Goal: Task Accomplishment & Management: Manage account settings

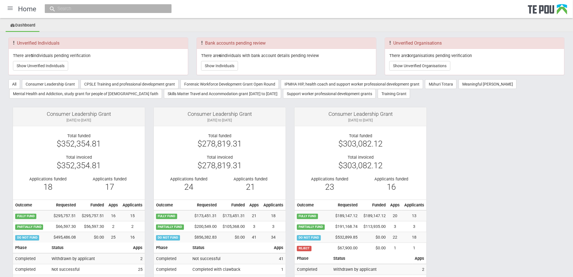
click at [11, 8] on div at bounding box center [10, 8] width 14 height 14
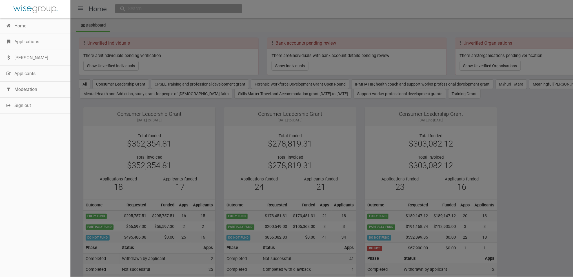
click at [30, 42] on link "Applications" at bounding box center [35, 42] width 70 height 16
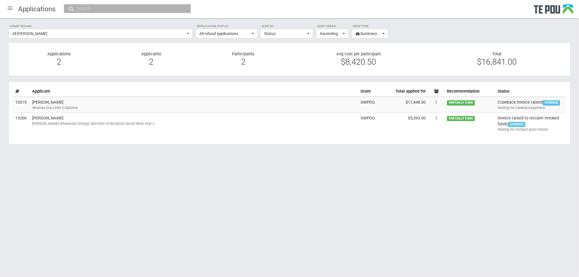
click at [45, 180] on html "Home Applications Grant rounds Applicants Organisations Individuals Moderation …" at bounding box center [289, 138] width 579 height 277
click at [251, 33] on button "All refund applications" at bounding box center [227, 34] width 62 height 10
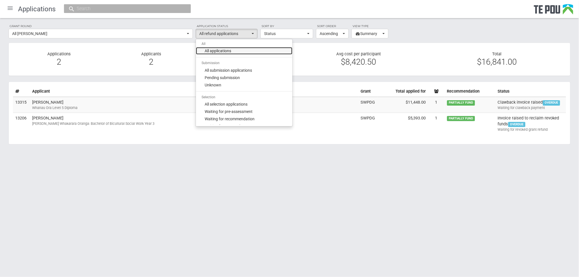
click at [217, 54] on span "All applications" at bounding box center [218, 51] width 26 height 6
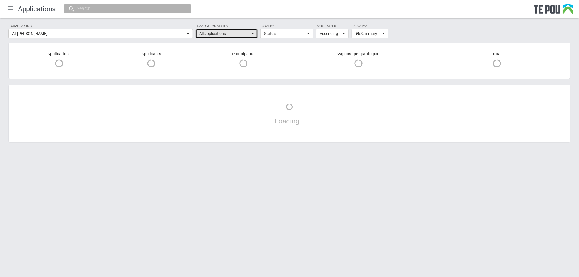
click at [252, 34] on span "button" at bounding box center [253, 33] width 2 height 1
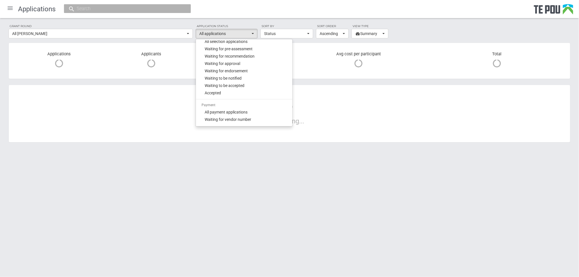
scroll to position [75, 0]
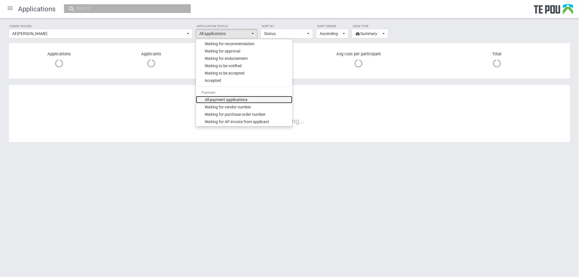
click at [224, 99] on span "All payment applications" at bounding box center [226, 100] width 43 height 6
select select "phase_2"
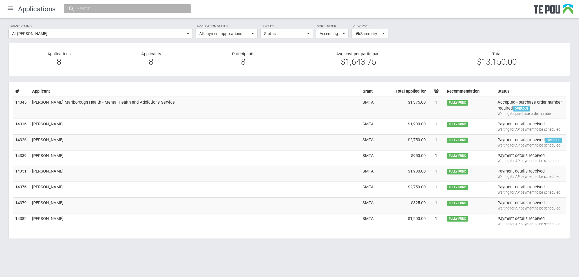
click at [74, 258] on body "Home Applications Grant rounds Applicants Organisations Individuals Moderation …" at bounding box center [289, 132] width 579 height 264
click at [105, 254] on body "Home Applications Grant rounds Applicants Organisations Individuals Moderation …" at bounding box center [289, 132] width 579 height 264
click at [148, 251] on body "Home Applications Grant rounds Applicants Organisations Individuals Moderation …" at bounding box center [289, 132] width 579 height 264
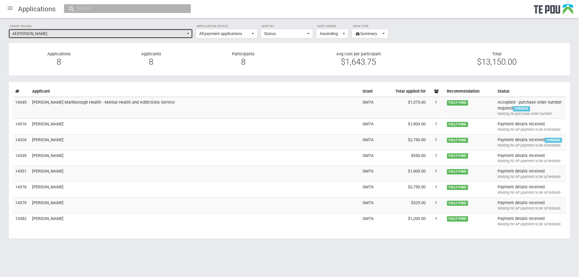
click at [187, 34] on span "button" at bounding box center [188, 33] width 2 height 1
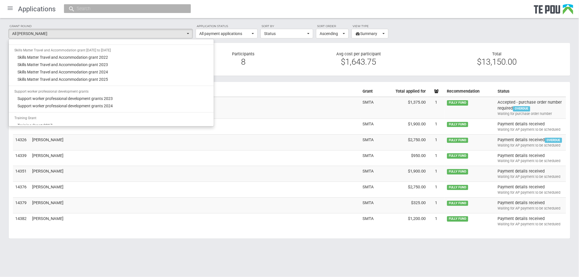
scroll to position [489, 0]
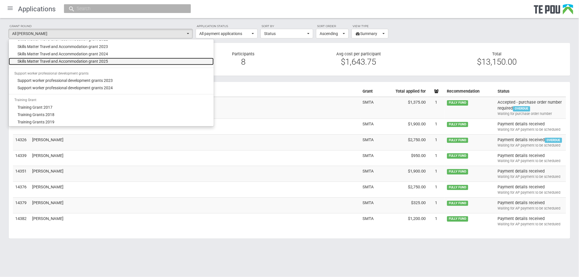
click at [97, 59] on span "Skills Matter Travel and Accommodation grant 2025" at bounding box center [63, 61] width 90 height 6
select select "67"
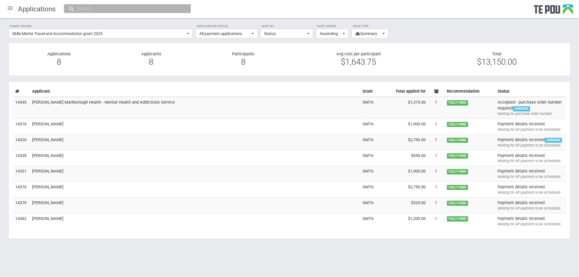
click at [205, 52] on div "Participants 8" at bounding box center [243, 59] width 92 height 16
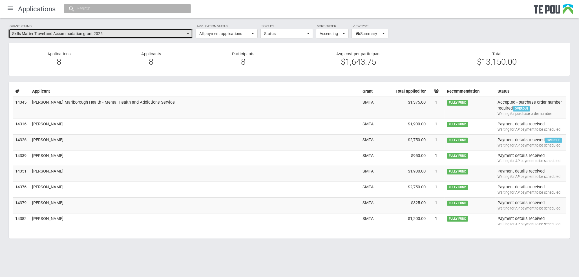
click at [124, 33] on span "Skills Matter Travel and Accommodation grant 2025" at bounding box center [98, 34] width 173 height 6
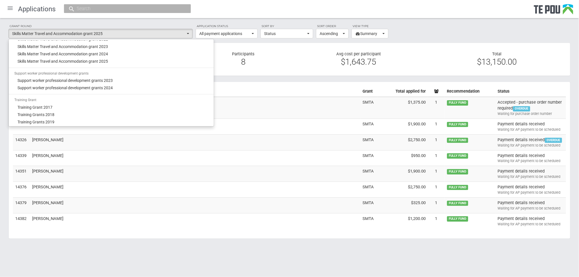
click at [231, 68] on section "Applications 8 Applicants 8 Participants 8 Avg cost per participant $1,643.75 T…" at bounding box center [289, 60] width 562 height 34
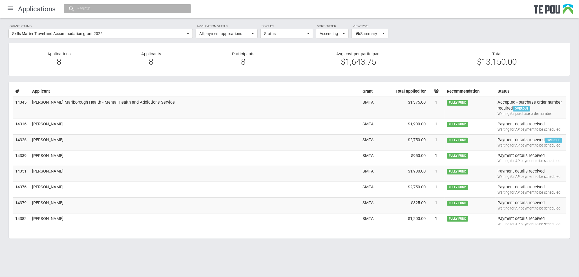
click at [58, 112] on td "Nelson Marlborough Health - Mental Health and Addictions Service" at bounding box center [195, 108] width 330 height 22
click at [251, 33] on button "All payment applications" at bounding box center [227, 34] width 62 height 10
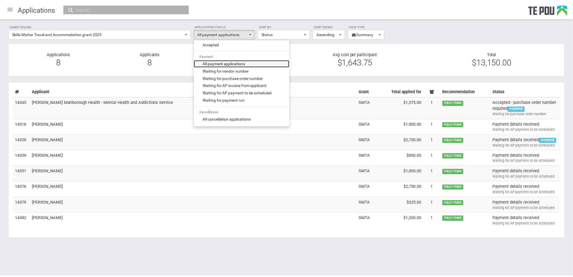
scroll to position [113, 0]
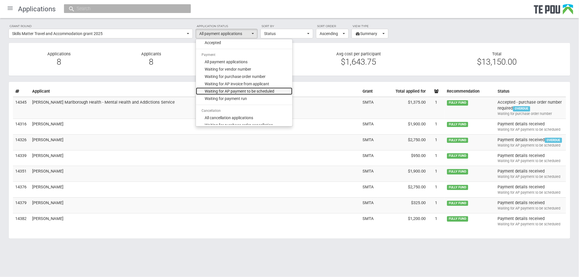
click at [235, 89] on span "Waiting for AP payment to be scheduled" at bounding box center [240, 91] width 70 height 6
select select "220"
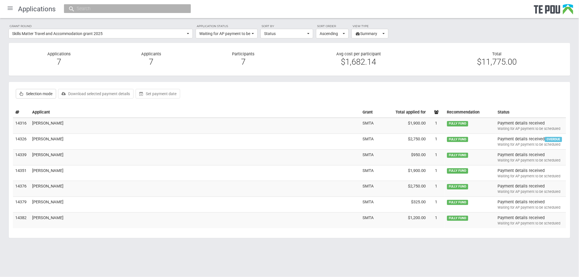
click at [258, 96] on div "Selection mode Approve selected Endorse selected Notify selected Send outcome r…" at bounding box center [289, 93] width 553 height 15
click at [32, 95] on label "Selection mode" at bounding box center [36, 94] width 40 height 10
checkbox input "true"
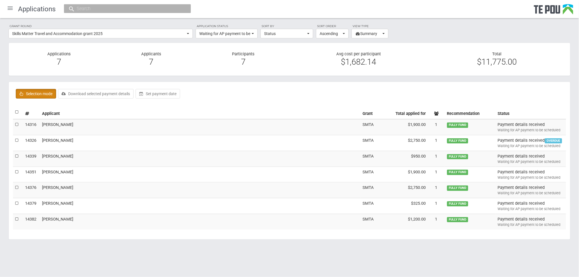
click at [16, 123] on label at bounding box center [17, 125] width 4 height 6
click at [15, 122] on input "checkbox" at bounding box center [15, 121] width 0 height 0
checkbox input "true"
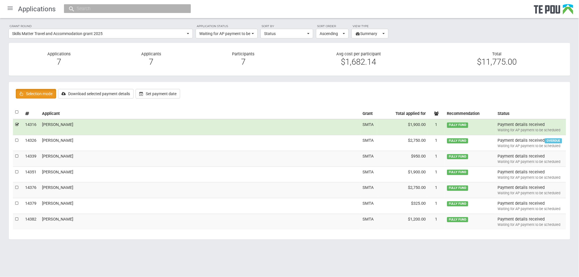
click at [16, 139] on label at bounding box center [17, 140] width 4 height 6
click at [15, 137] on input "checkbox" at bounding box center [15, 137] width 0 height 0
checkbox input "true"
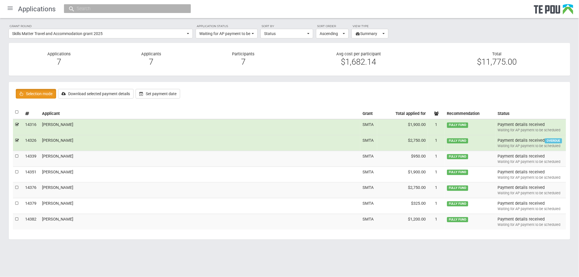
click at [15, 156] on label at bounding box center [17, 156] width 4 height 6
click at [15, 153] on input "checkbox" at bounding box center [15, 153] width 0 height 0
checkbox input "true"
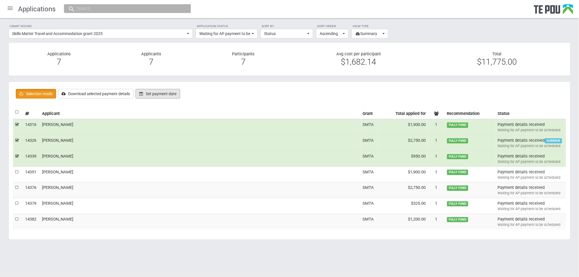
click at [163, 95] on button "Set payment date" at bounding box center [158, 94] width 45 height 10
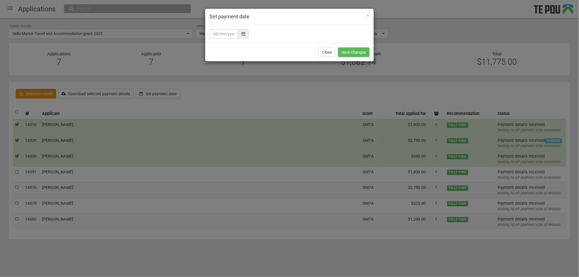
click at [243, 34] on icon at bounding box center [244, 34] width 4 height 4
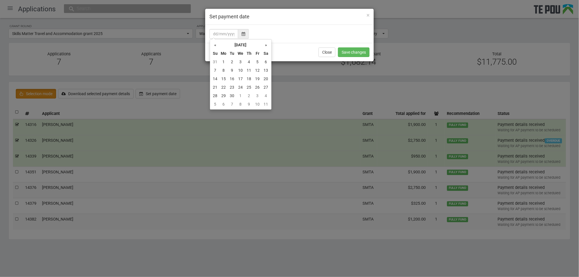
click at [251, 85] on td "25" at bounding box center [249, 87] width 8 height 8
type input "25/09/2025"
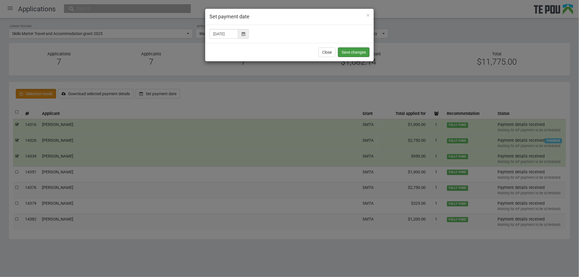
click at [354, 52] on button "Save changes" at bounding box center [354, 52] width 32 height 10
checkbox input "false"
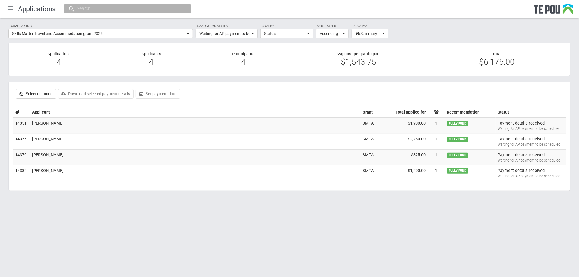
drag, startPoint x: 65, startPoint y: 238, endPoint x: 68, endPoint y: 234, distance: 4.7
click at [67, 236] on html "Home Applications Grant rounds Applicants Organisations Individuals Moderation …" at bounding box center [289, 138] width 579 height 277
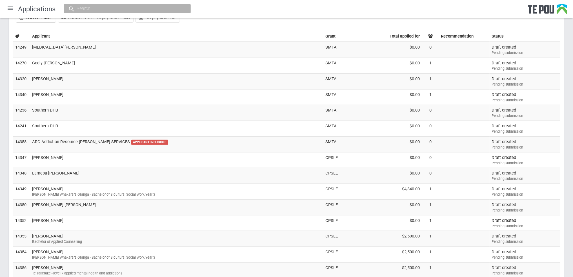
scroll to position [0, 0]
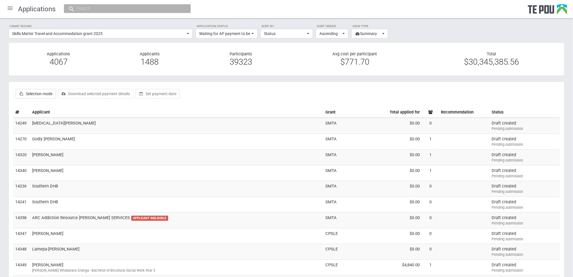
click at [297, 68] on section "Applications 4067 Applicants 1488 Participants 39323 Avg cost per participant $…" at bounding box center [286, 60] width 556 height 34
drag, startPoint x: 314, startPoint y: 61, endPoint x: 314, endPoint y: 58, distance: 3.1
click at [314, 61] on div "$771.70" at bounding box center [355, 61] width 129 height 5
click at [307, 34] on button "Status" at bounding box center [286, 34] width 53 height 10
click at [99, 54] on div "Applications 4067" at bounding box center [58, 59] width 91 height 16
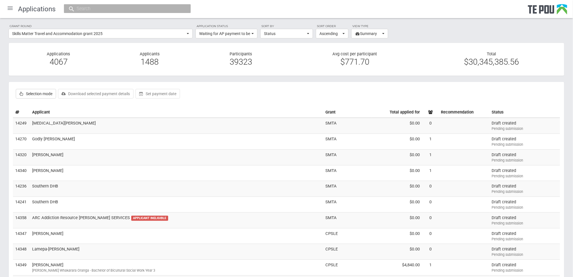
click at [24, 55] on div "Applications 4067" at bounding box center [58, 59] width 91 height 16
click at [253, 33] on span "button" at bounding box center [253, 33] width 2 height 1
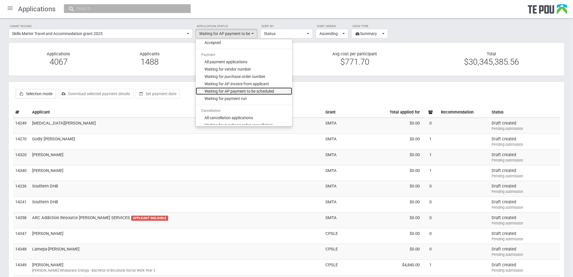
click at [228, 91] on span "Waiting for AP payment to be scheduled" at bounding box center [240, 91] width 70 height 6
select select "220"
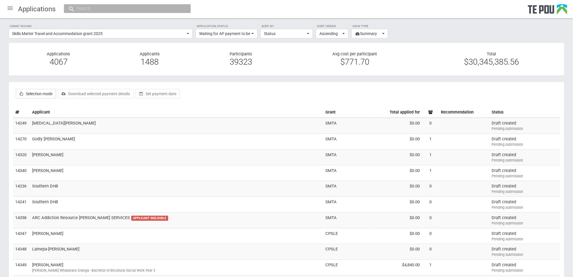
click at [419, 58] on div "Avg cost per participant $771.70" at bounding box center [355, 59] width 137 height 16
click at [308, 33] on span "button" at bounding box center [308, 33] width 2 height 1
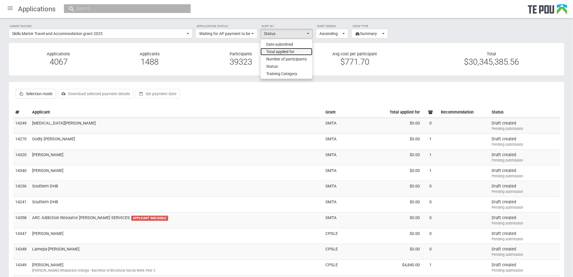
click at [290, 51] on span "Total applied for" at bounding box center [280, 52] width 28 height 6
select select "Total"
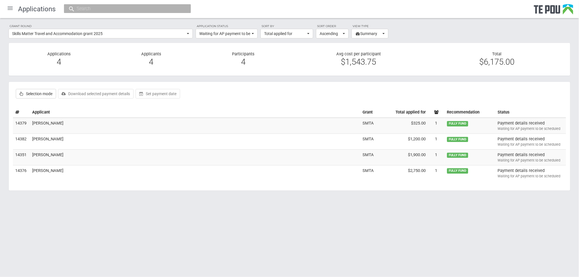
click at [108, 243] on html "Home Applications Grant rounds Applicants Organisations Individuals Moderation …" at bounding box center [289, 138] width 579 height 277
drag, startPoint x: 62, startPoint y: 256, endPoint x: 67, endPoint y: 246, distance: 10.8
click at [62, 256] on html "Home Applications Grant rounds Applicants Organisations Individuals Moderation …" at bounding box center [289, 138] width 579 height 277
click at [33, 95] on label "Selection mode" at bounding box center [36, 94] width 40 height 10
checkbox input "true"
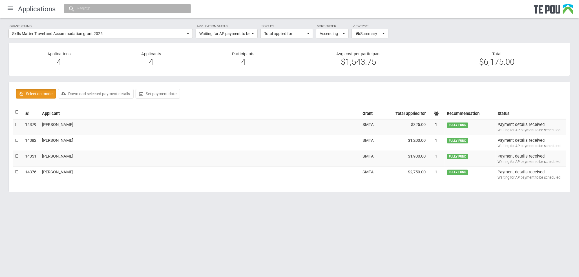
click at [19, 113] on label at bounding box center [17, 112] width 4 height 6
click at [15, 109] on input "checkbox" at bounding box center [15, 109] width 0 height 0
checkbox input "true"
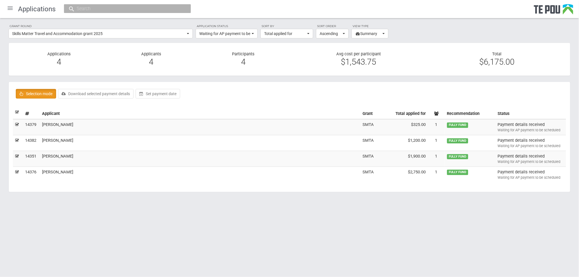
checkbox input "true"
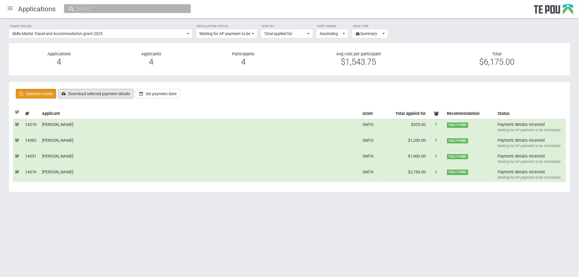
drag, startPoint x: 116, startPoint y: 95, endPoint x: 138, endPoint y: 226, distance: 132.5
click at [138, 223] on html "Home Applications Grant rounds Applicants Organisations Individuals Moderation …" at bounding box center [289, 138] width 579 height 277
click at [115, 94] on button "Download selected payment details" at bounding box center [96, 94] width 76 height 10
click at [321, 243] on html "Home Applications Grant rounds Applicants Organisations Individuals Moderation …" at bounding box center [289, 138] width 579 height 277
click at [4, 192] on div "Grant round Skills Matter Travel and Accommodation grant 2025 All All grant rou…" at bounding box center [289, 110] width 579 height 185
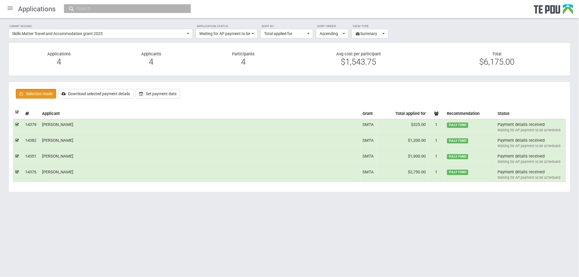
drag, startPoint x: 63, startPoint y: 157, endPoint x: 41, endPoint y: 157, distance: 22.3
click at [41, 157] on td "[PERSON_NAME]" at bounding box center [200, 159] width 321 height 16
checkbox input "false"
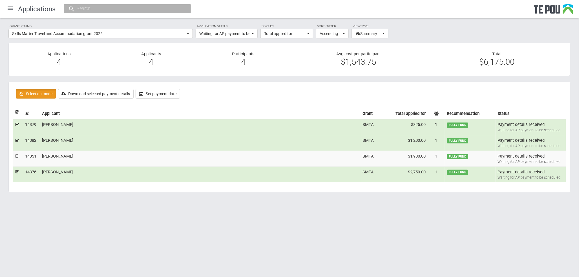
copy td "[PERSON_NAME]"
click at [93, 11] on input "text" at bounding box center [124, 9] width 99 height 6
paste input "[PERSON_NAME]"
type input "[PERSON_NAME]"
click at [81, 22] on link "Maile Ellis maileellis@gmail.com" at bounding box center [127, 25] width 118 height 9
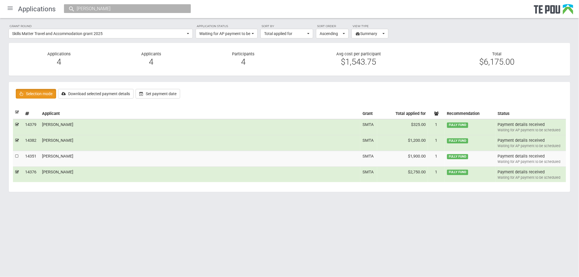
click at [79, 211] on body "Home Applications Grant rounds Applicants Organisations Individuals Moderation …" at bounding box center [289, 108] width 579 height 217
click at [17, 112] on label at bounding box center [17, 112] width 4 height 6
click at [15, 109] on input "checkbox" at bounding box center [15, 109] width 0 height 0
checkbox input "false"
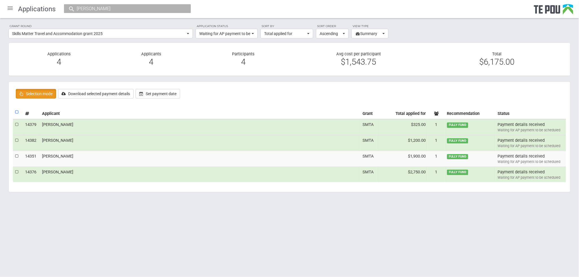
checkbox input "false"
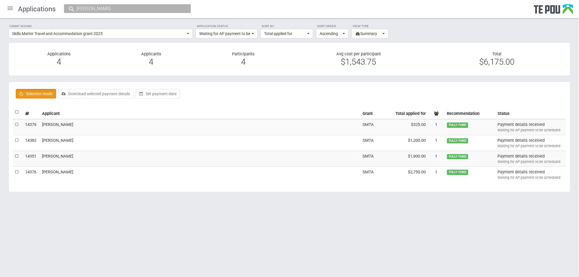
click at [17, 112] on label at bounding box center [17, 112] width 4 height 6
click at [15, 109] on input "checkbox" at bounding box center [15, 109] width 0 height 0
checkbox input "true"
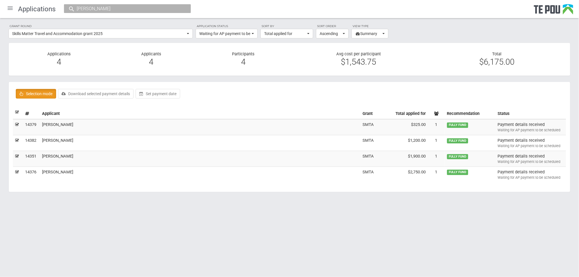
checkbox input "true"
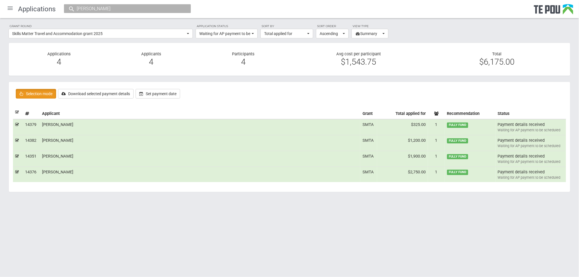
drag, startPoint x: 98, startPoint y: 236, endPoint x: 118, endPoint y: 236, distance: 19.7
click at [98, 236] on html "Home Applications Grant rounds Applicants Organisations Individuals Moderation …" at bounding box center [289, 138] width 579 height 277
drag, startPoint x: 529, startPoint y: 251, endPoint x: 551, endPoint y: 214, distance: 43.5
click at [529, 248] on html "Home Applications Grant rounds Applicants Organisations Individuals Moderation …" at bounding box center [289, 138] width 579 height 277
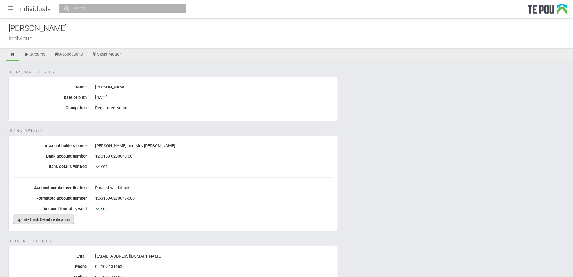
click at [34, 219] on link "Update Bank Detail verification" at bounding box center [43, 219] width 61 height 10
click at [42, 220] on link "Update Bank Detail verification" at bounding box center [43, 219] width 61 height 10
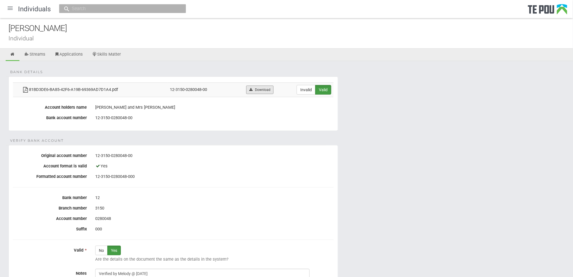
click at [264, 88] on link "Download" at bounding box center [259, 89] width 27 height 8
click at [260, 90] on link "Download" at bounding box center [259, 89] width 27 height 8
click at [157, 33] on div "[PERSON_NAME]" at bounding box center [290, 28] width 565 height 12
click at [473, 35] on div "Individual" at bounding box center [290, 38] width 565 height 6
drag, startPoint x: 100, startPoint y: 36, endPoint x: 93, endPoint y: 34, distance: 7.6
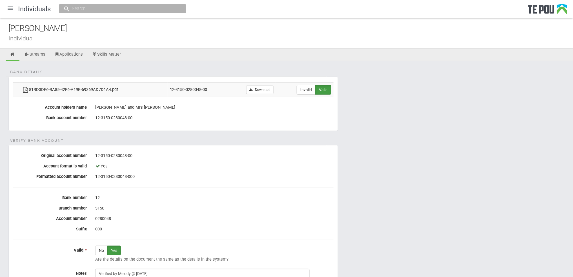
click at [100, 36] on div "Individual" at bounding box center [290, 38] width 565 height 6
